Goal: Task Accomplishment & Management: Complete application form

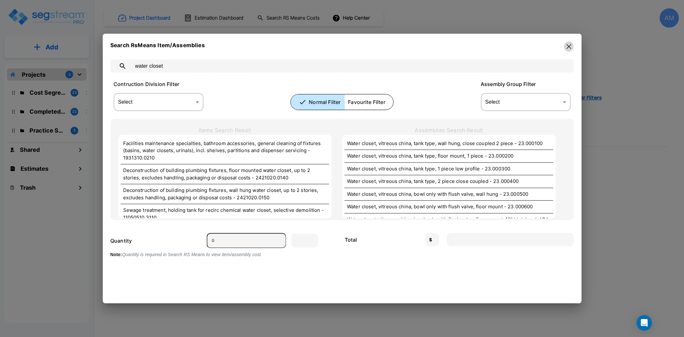
click at [566, 50] on button "button" at bounding box center [569, 46] width 10 height 10
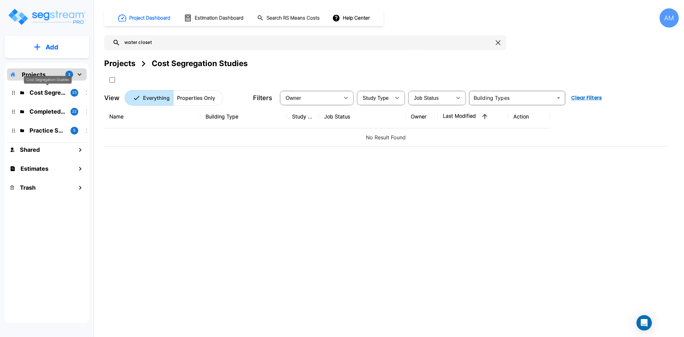
click at [46, 93] on p "Cost Segregation Studies" at bounding box center [47, 92] width 36 height 9
click at [46, 91] on p "Cost Segregation Studies" at bounding box center [47, 92] width 36 height 9
click at [54, 90] on p "Cost Segregation Studies" at bounding box center [47, 92] width 36 height 9
click at [501, 45] on icon "button" at bounding box center [498, 42] width 5 height 5
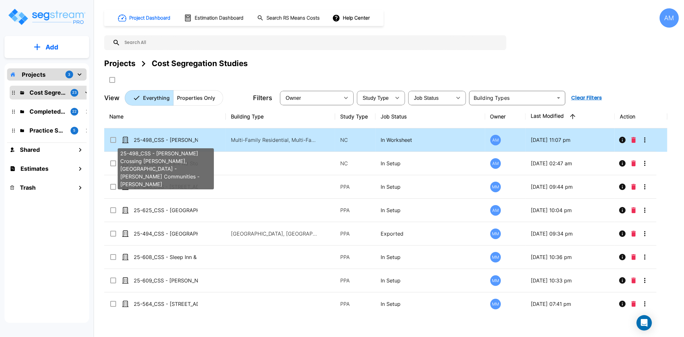
click at [177, 139] on p "25-498_CSS - [PERSON_NAME] Crossing [PERSON_NAME], [GEOGRAPHIC_DATA] - [PERSON_…" at bounding box center [166, 140] width 64 height 8
checkbox input "true"
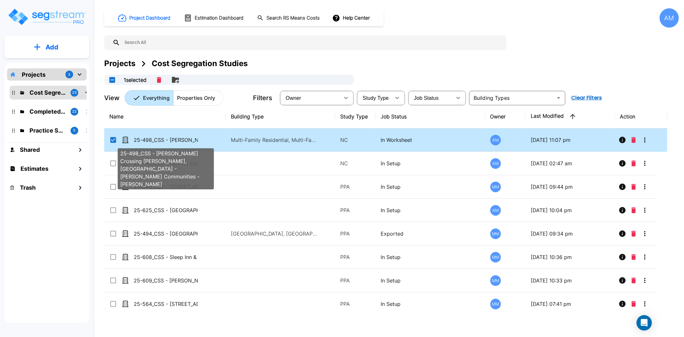
click at [177, 139] on p "25-498_CSS - [PERSON_NAME] Crossing [PERSON_NAME], [GEOGRAPHIC_DATA] - [PERSON_…" at bounding box center [166, 140] width 64 height 8
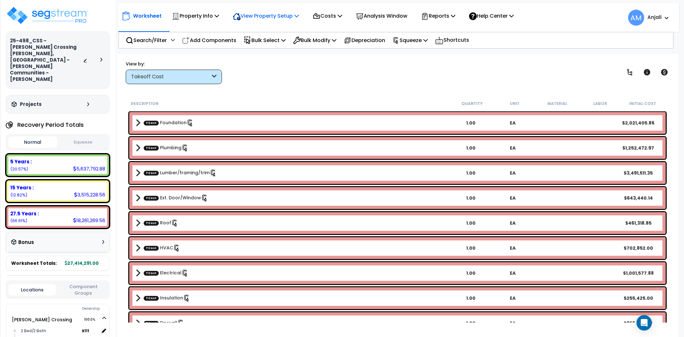
click at [271, 17] on p "View Property Setup" at bounding box center [266, 16] width 66 height 9
click at [252, 44] on link "View Questionnaire" at bounding box center [261, 44] width 63 height 13
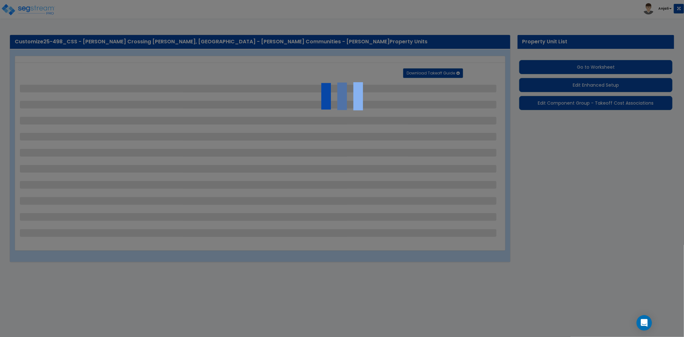
select select "2"
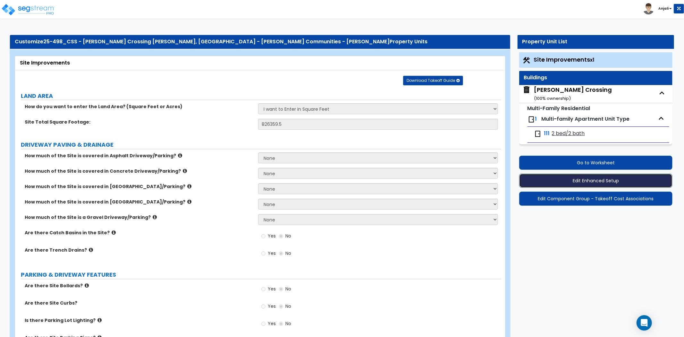
click at [618, 183] on button "Edit Enhanced Setup" at bounding box center [595, 180] width 153 height 14
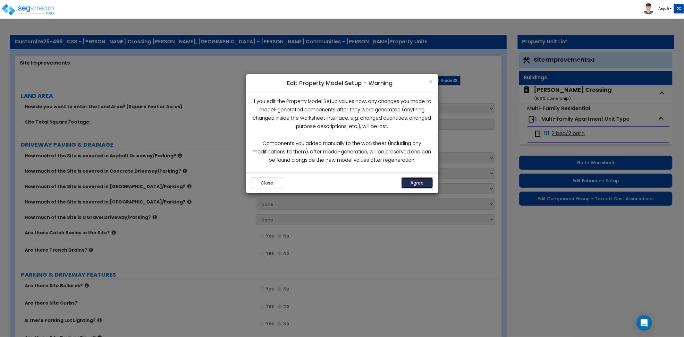
click at [418, 182] on button "Agree" at bounding box center [417, 182] width 32 height 11
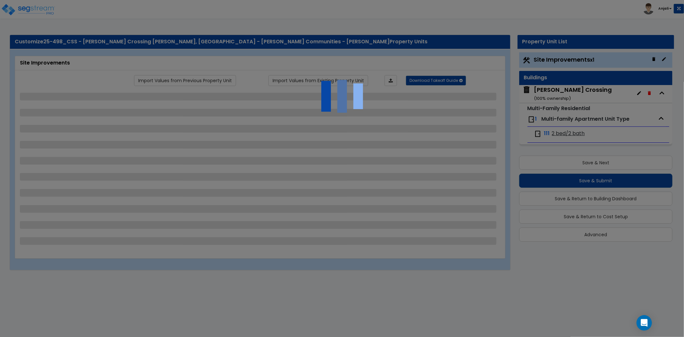
select select "2"
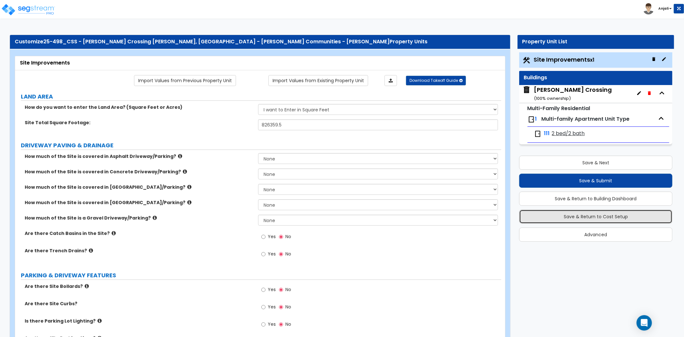
click at [600, 219] on button "Save & Return to Cost Setup" at bounding box center [595, 216] width 153 height 14
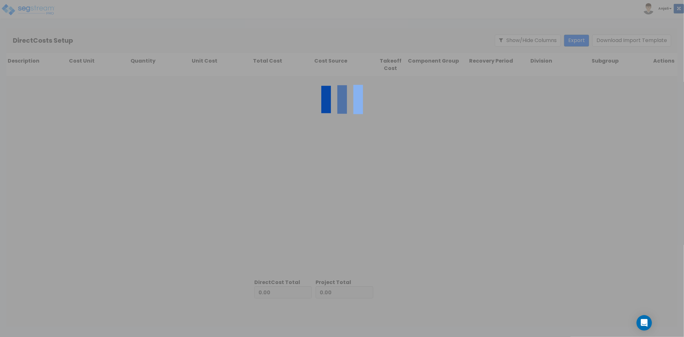
type input "4,806,237.61"
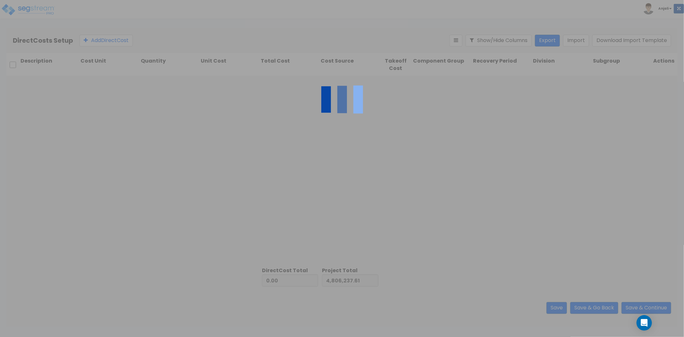
type input "22,608,053.39"
type input "27,414,291.00"
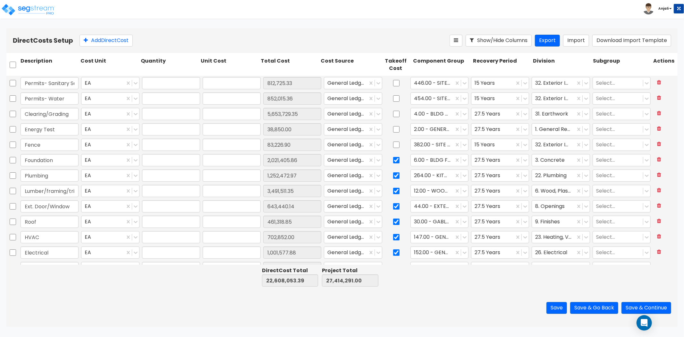
type input "1.00"
type input "812,725.33"
type input "1.00"
type input "852,015.36"
type input "1.00"
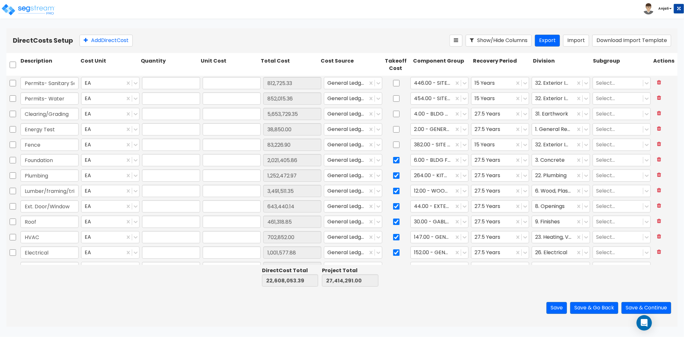
type input "5,653,729.35"
type input "1.00"
type input "38,850.00"
type input "1.00"
type input "83,226.90"
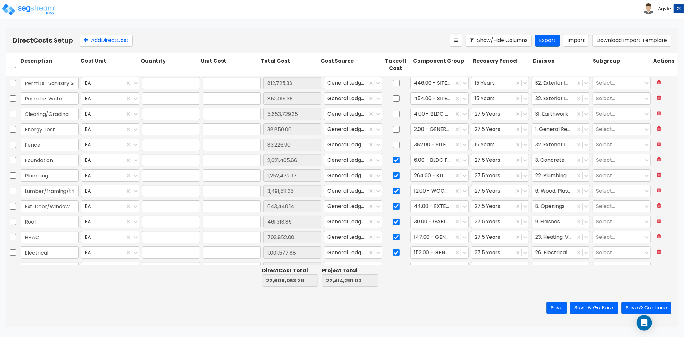
type input "1.00"
type input "2,021,405.86"
type input "1.00"
type input "1,252,472.97"
type input "1.00"
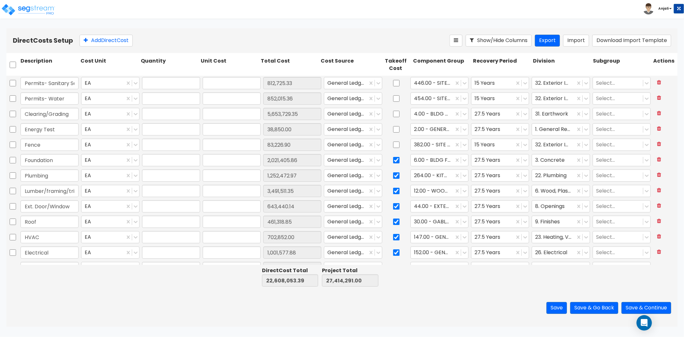
type input "3,491,511.35"
type input "1.00"
type input "643,440.14"
type input "1.00"
type input "461,318.85"
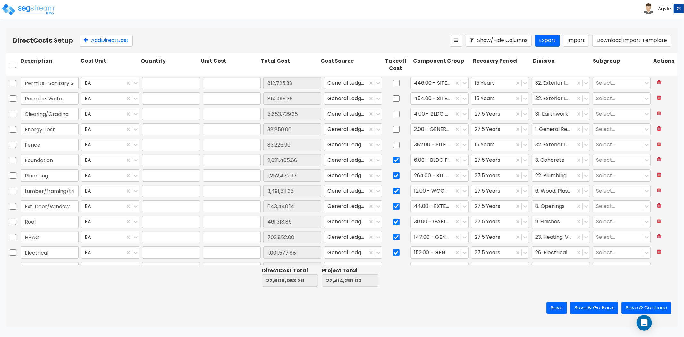
type input "1.00"
type input "702,852.00"
type input "1.00"
type input "1,001,577.88"
type input "1.00"
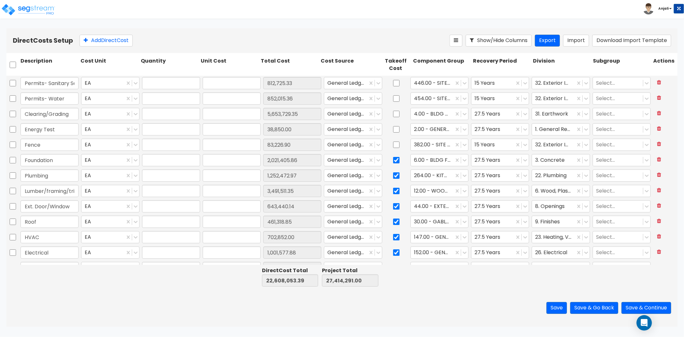
type input "255,425.00"
type input "1.00"
type input "956,367.00"
type input "1.00"
type input "286,971.00"
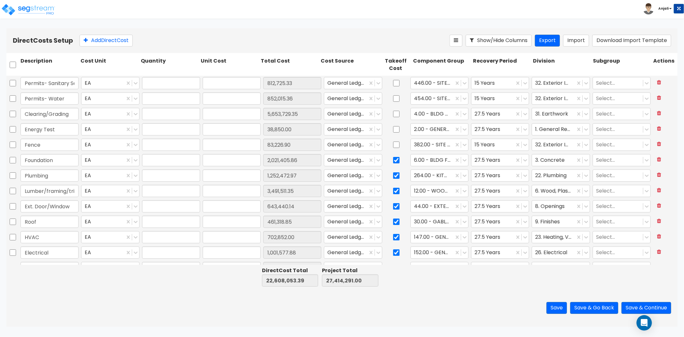
type input "1.00"
type input "182,859.91"
type input "1.00"
type input "804,114.00"
type input "1.00"
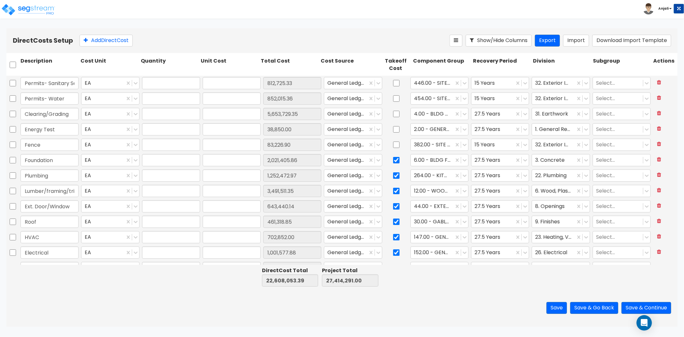
type input "51,515.50"
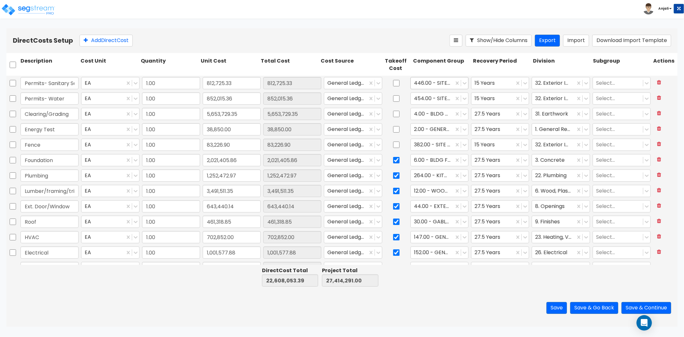
click at [446, 84] on div at bounding box center [432, 83] width 37 height 9
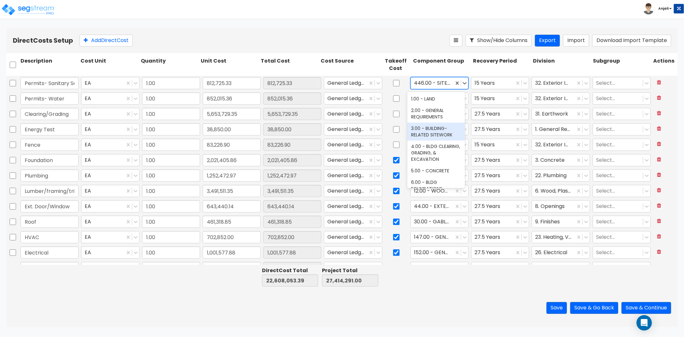
click at [497, 113] on div at bounding box center [493, 113] width 37 height 9
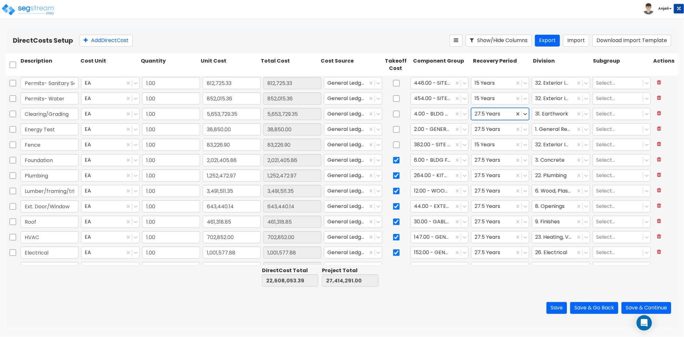
click at [494, 116] on div at bounding box center [493, 113] width 37 height 9
click at [496, 176] on div "27.5 Years" at bounding box center [496, 176] width 58 height 12
click at [563, 113] on div at bounding box center [553, 113] width 37 height 9
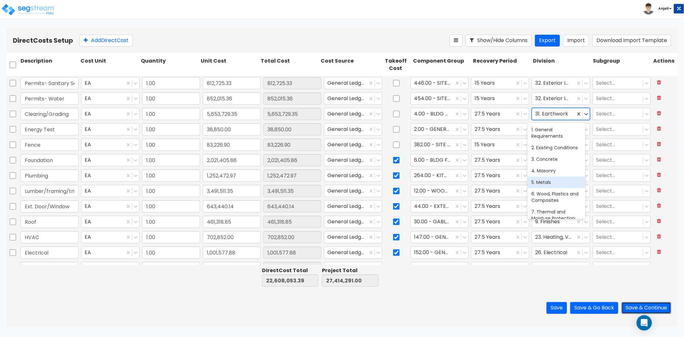
click at [642, 307] on button "Save & Continue" at bounding box center [646, 308] width 50 height 12
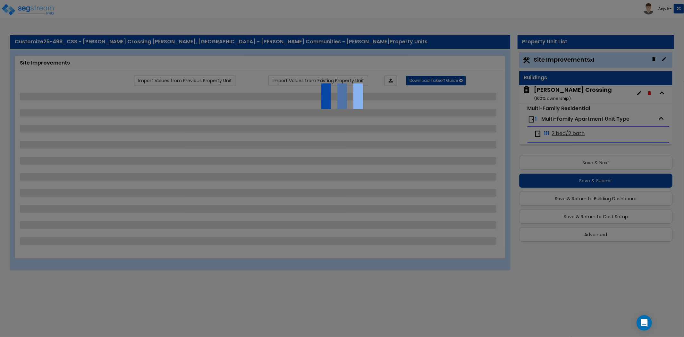
select select "2"
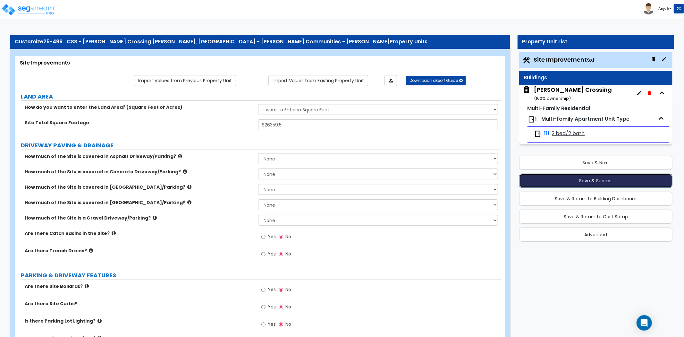
click at [577, 180] on button "Save & Submit" at bounding box center [595, 180] width 153 height 14
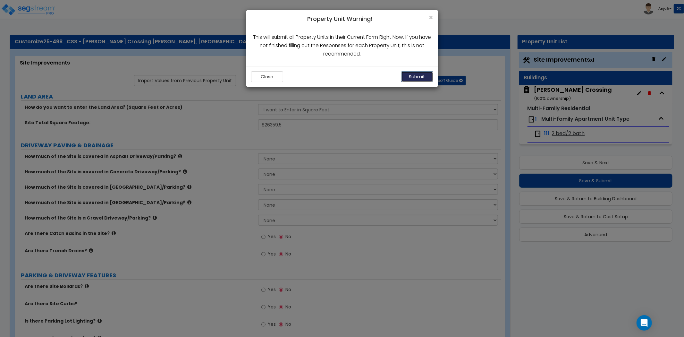
click at [417, 76] on button "Submit" at bounding box center [417, 76] width 32 height 11
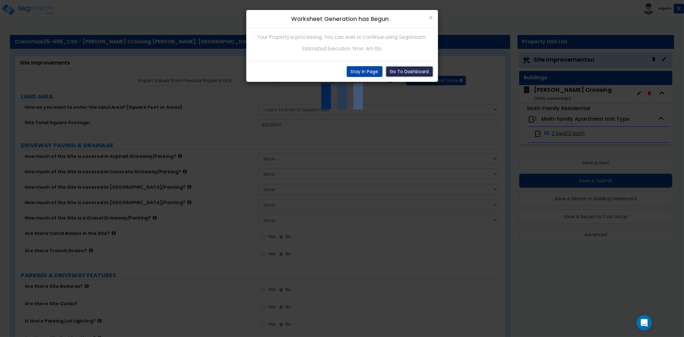
click at [405, 71] on button "Go To Dashboard" at bounding box center [409, 71] width 47 height 11
